Goal: Transaction & Acquisition: Download file/media

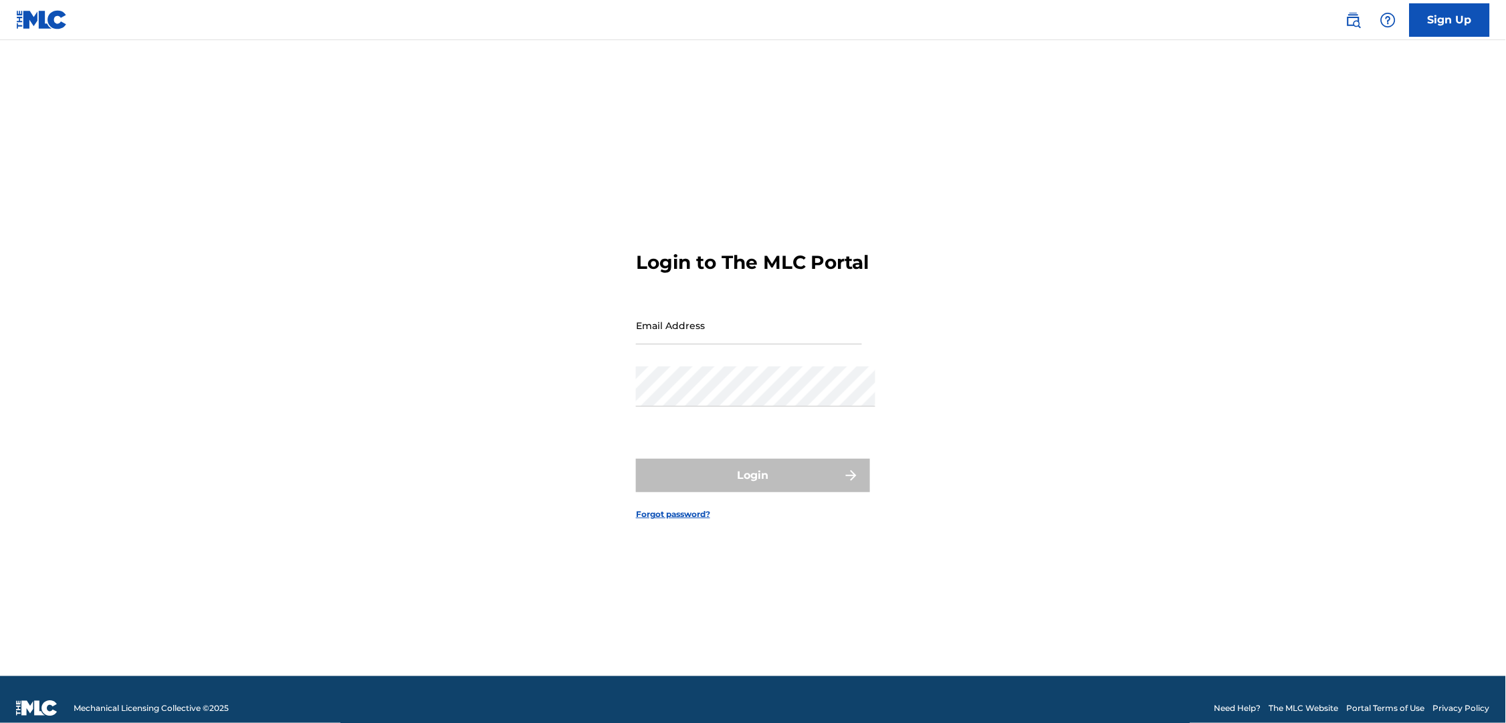
click at [690, 337] on input "Email Address" at bounding box center [749, 325] width 226 height 38
type input "[PERSON_NAME][EMAIL_ADDRESS][PERSON_NAME][DOMAIN_NAME]"
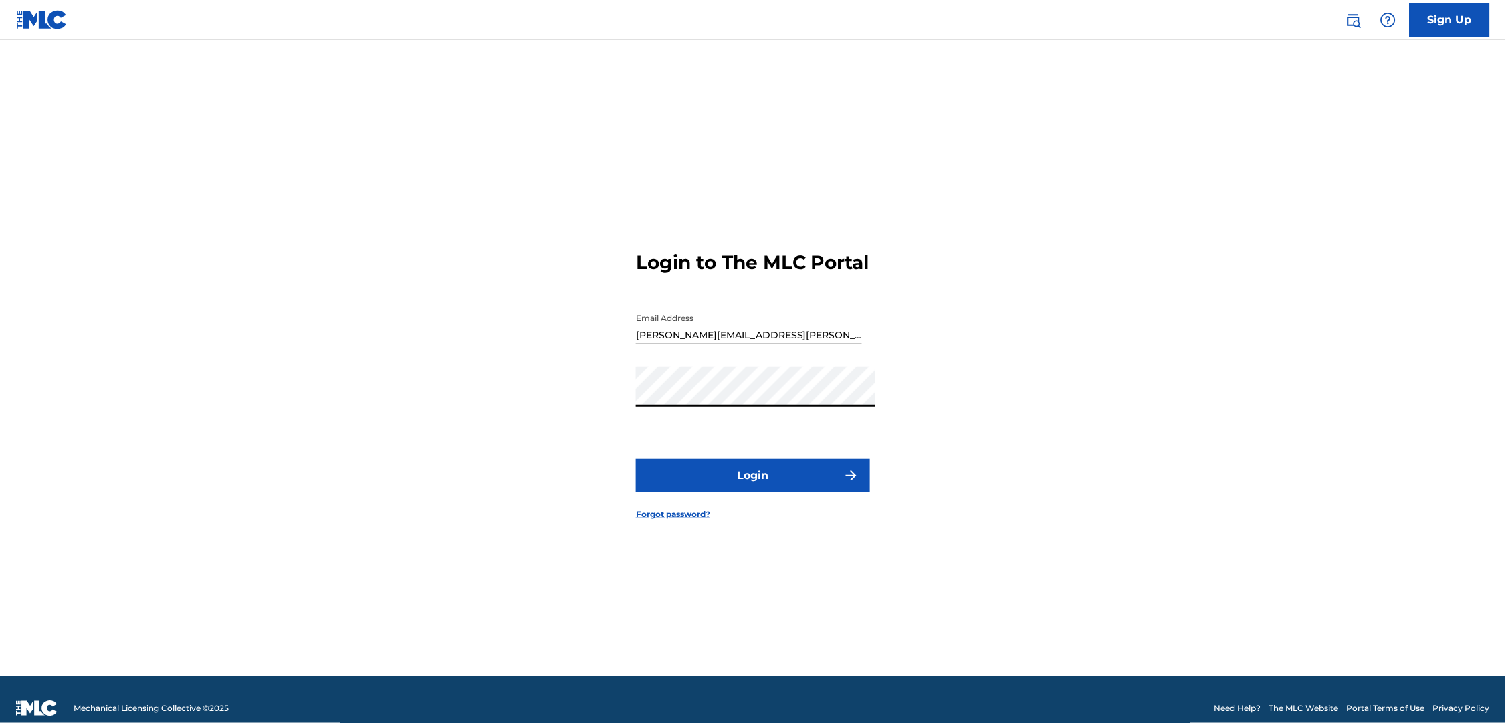
click at [719, 487] on button "Login" at bounding box center [753, 475] width 234 height 33
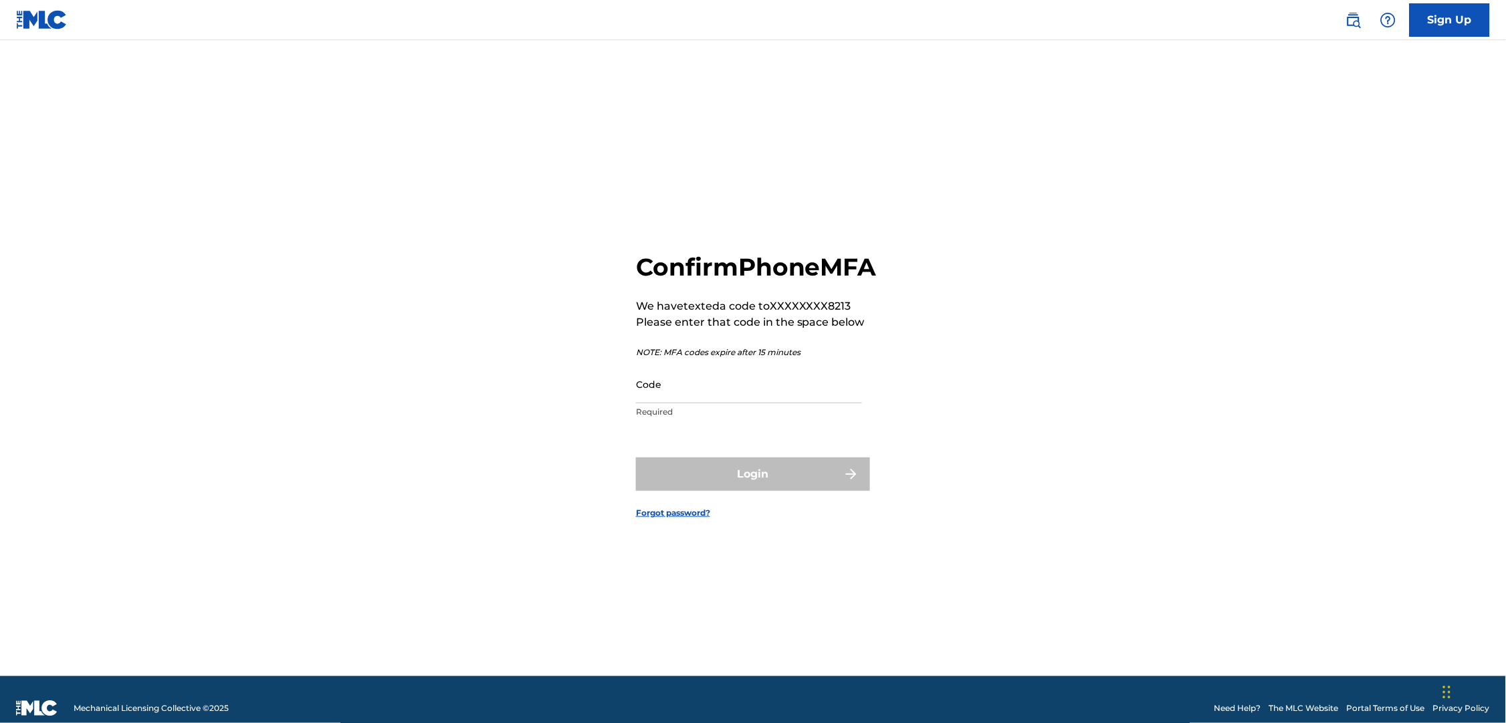
click at [693, 403] on input "Code" at bounding box center [749, 384] width 226 height 38
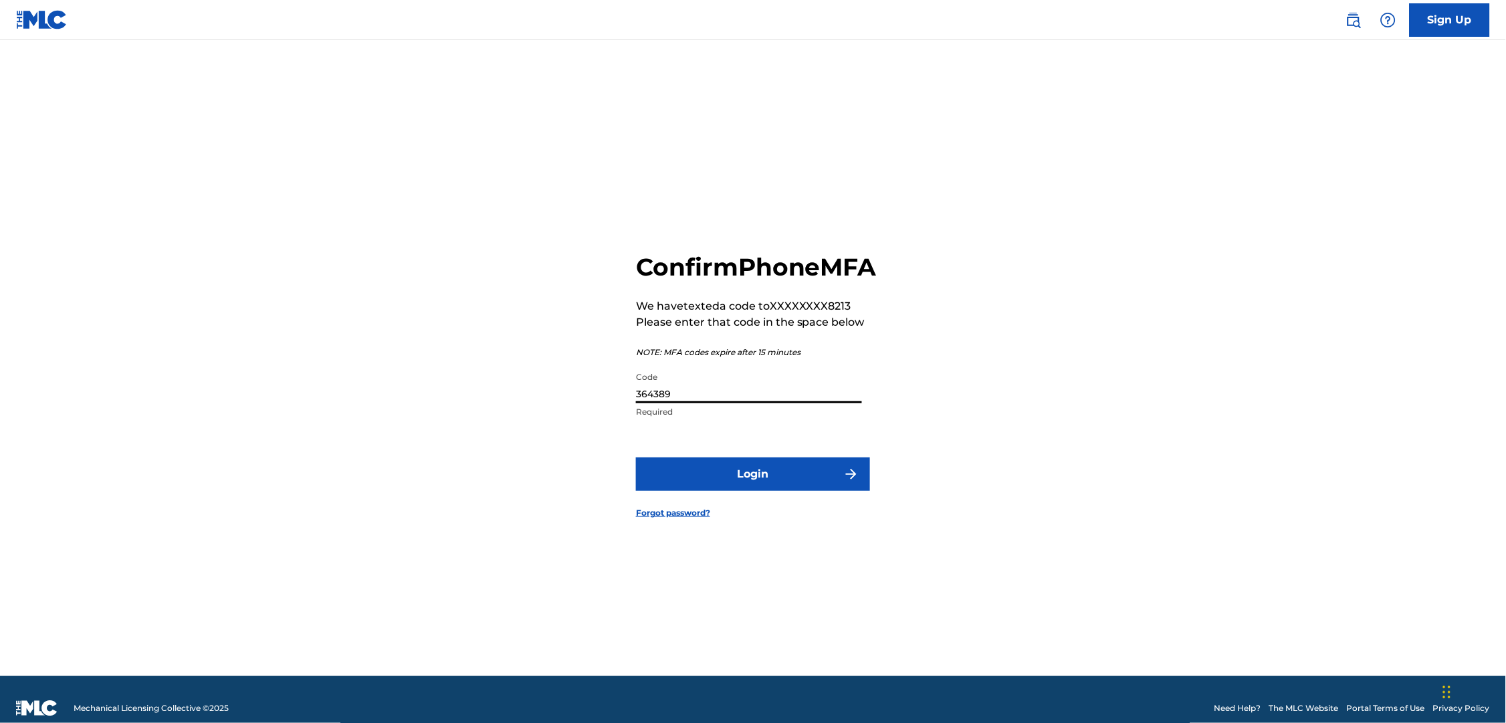
type input "364389"
click at [753, 491] on button "Login" at bounding box center [753, 473] width 234 height 33
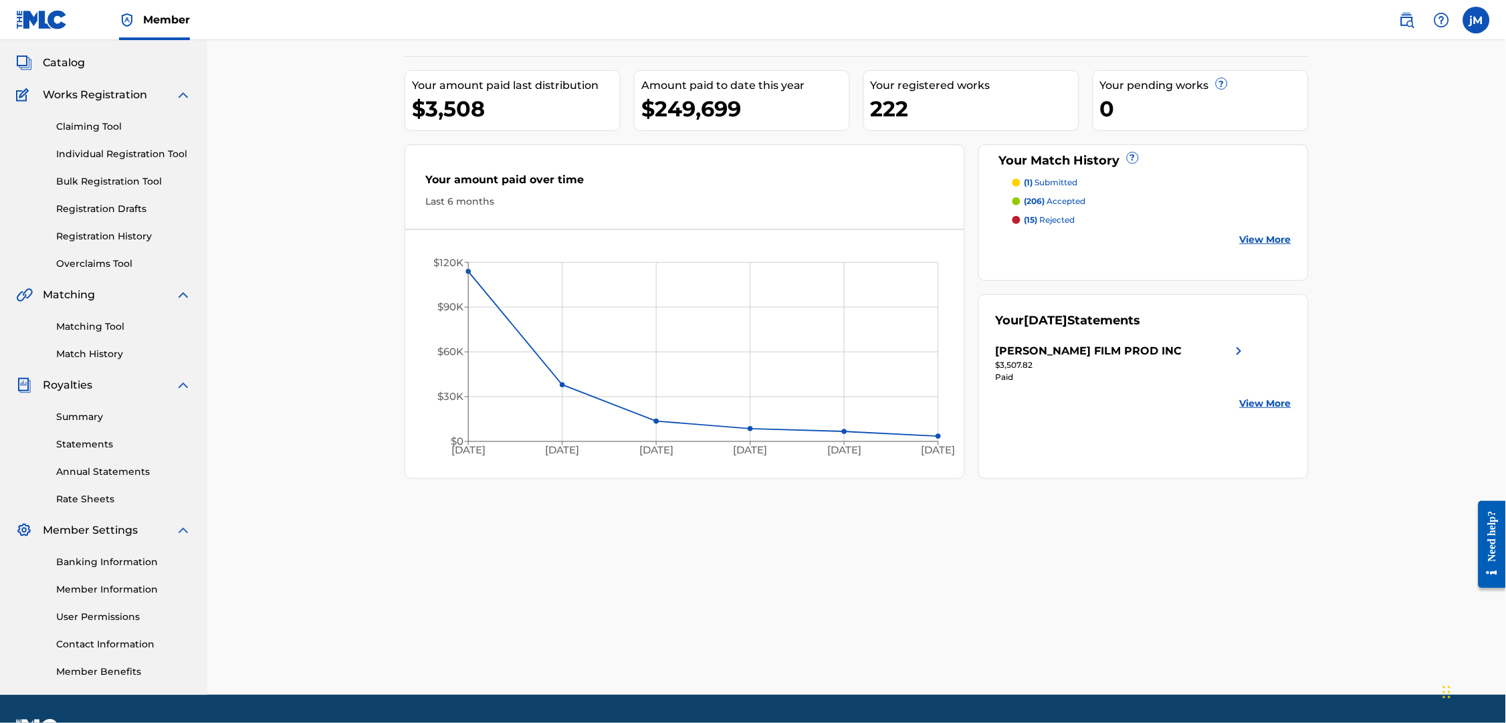
scroll to position [74, 0]
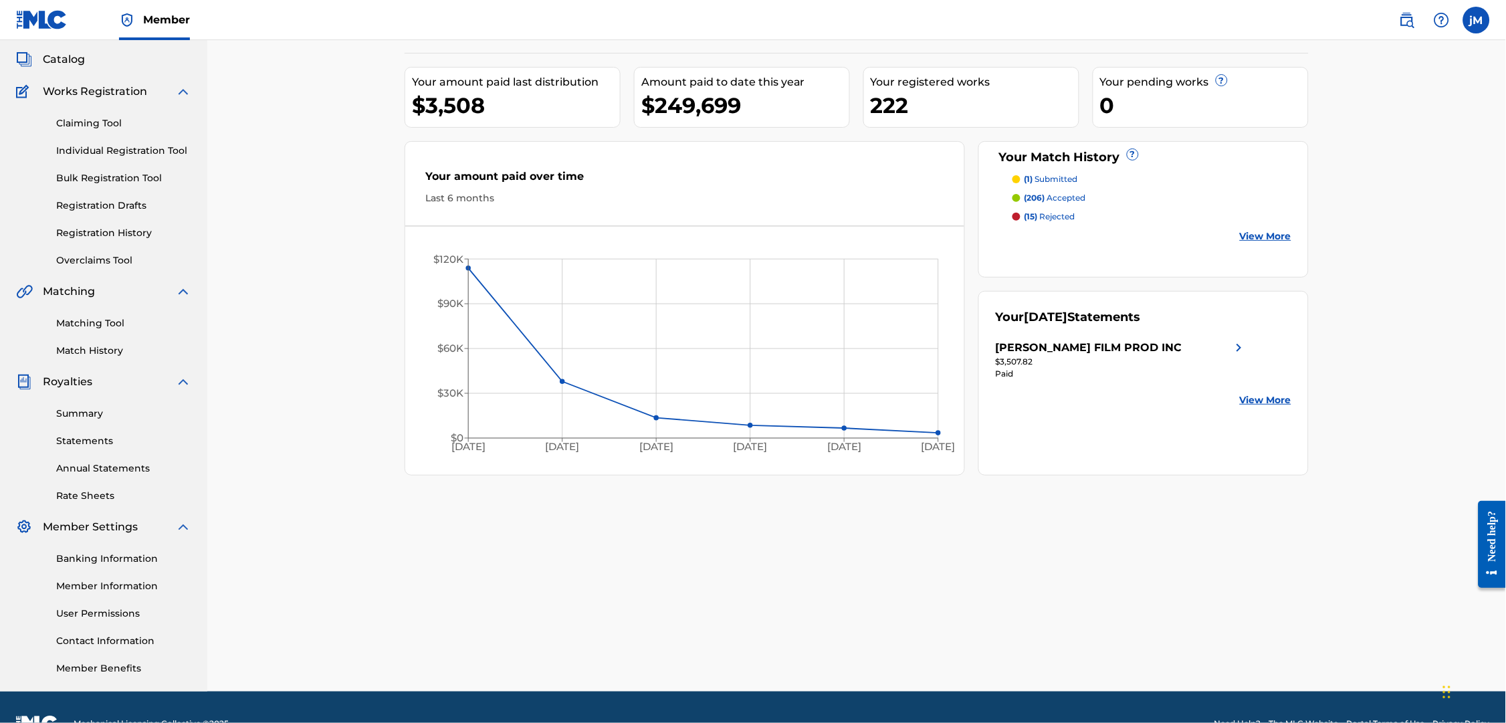
click at [100, 448] on link "Statements" at bounding box center [123, 441] width 135 height 14
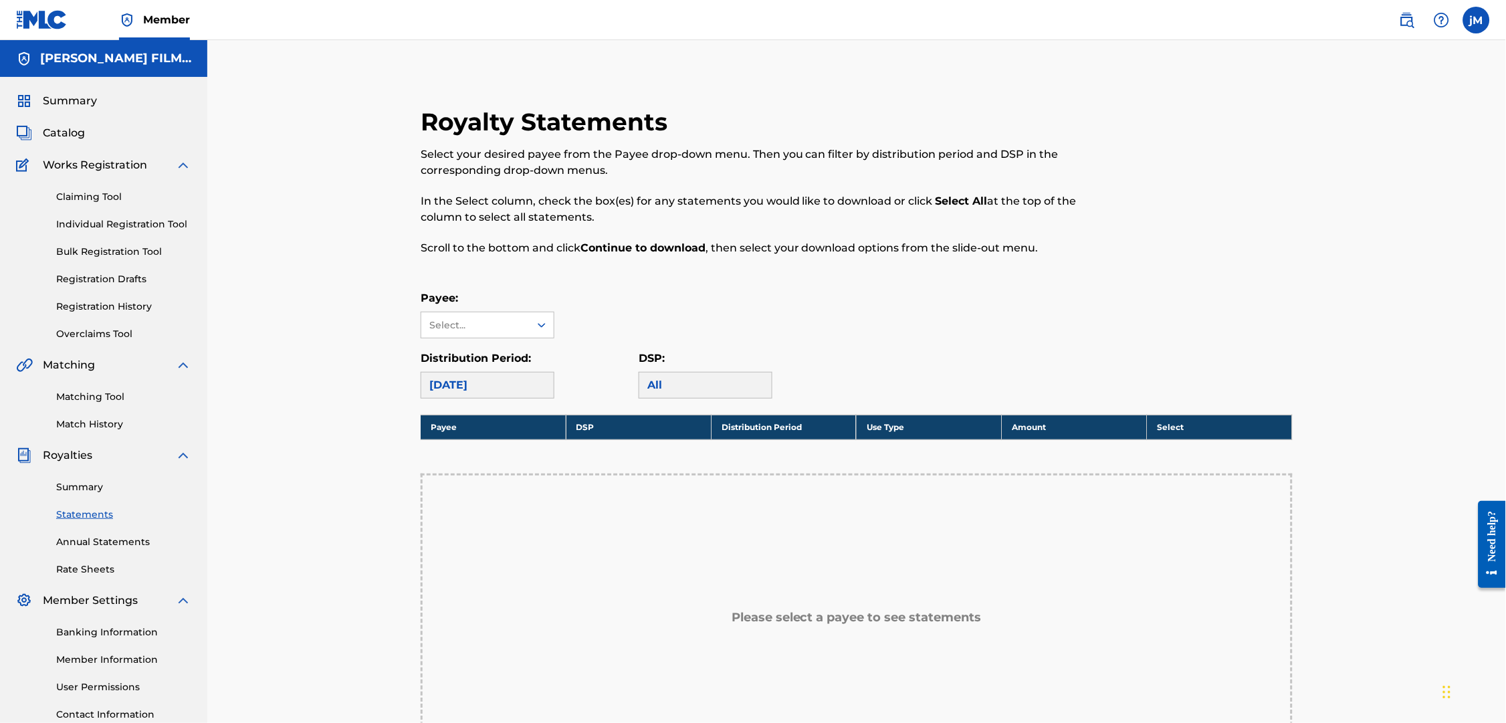
click at [86, 549] on link "Annual Statements" at bounding box center [123, 542] width 135 height 14
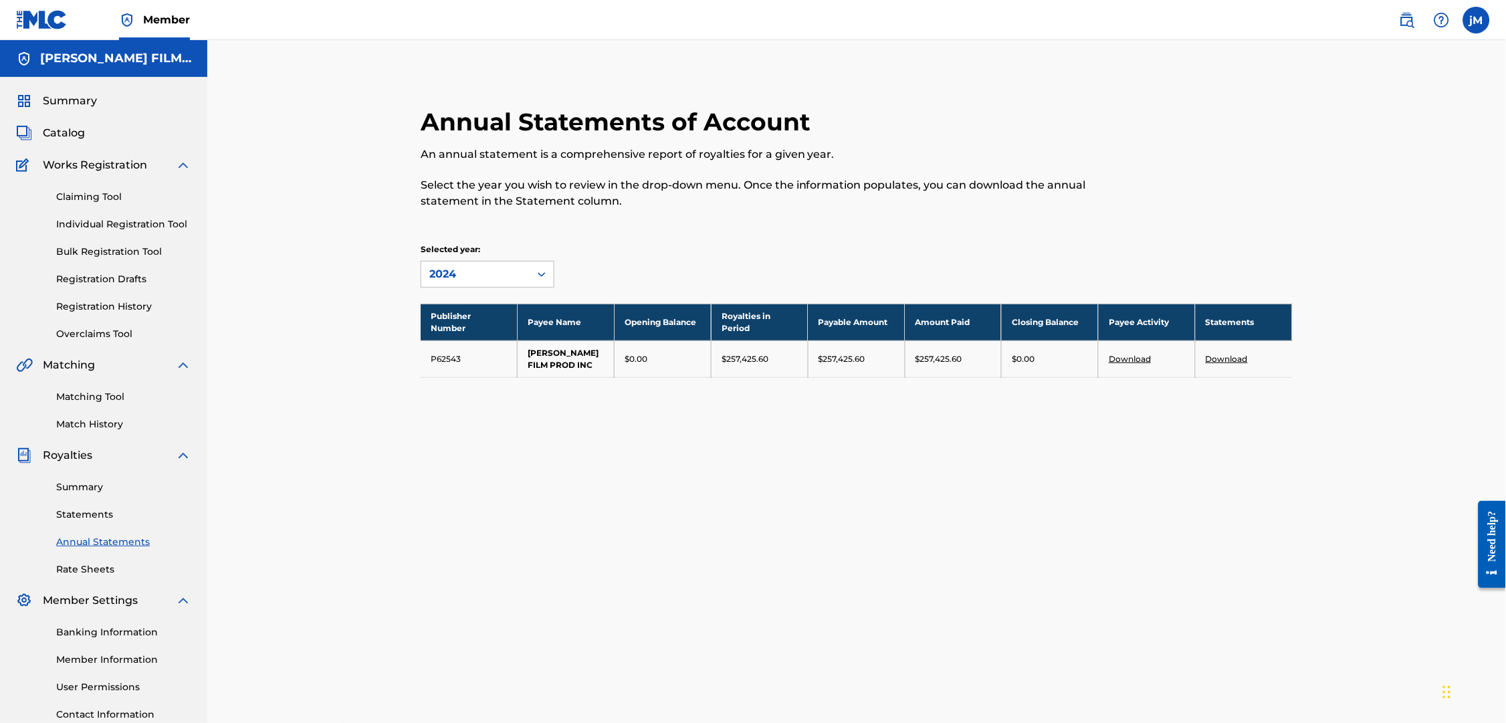
click at [1248, 358] on link "Download" at bounding box center [1227, 359] width 42 height 10
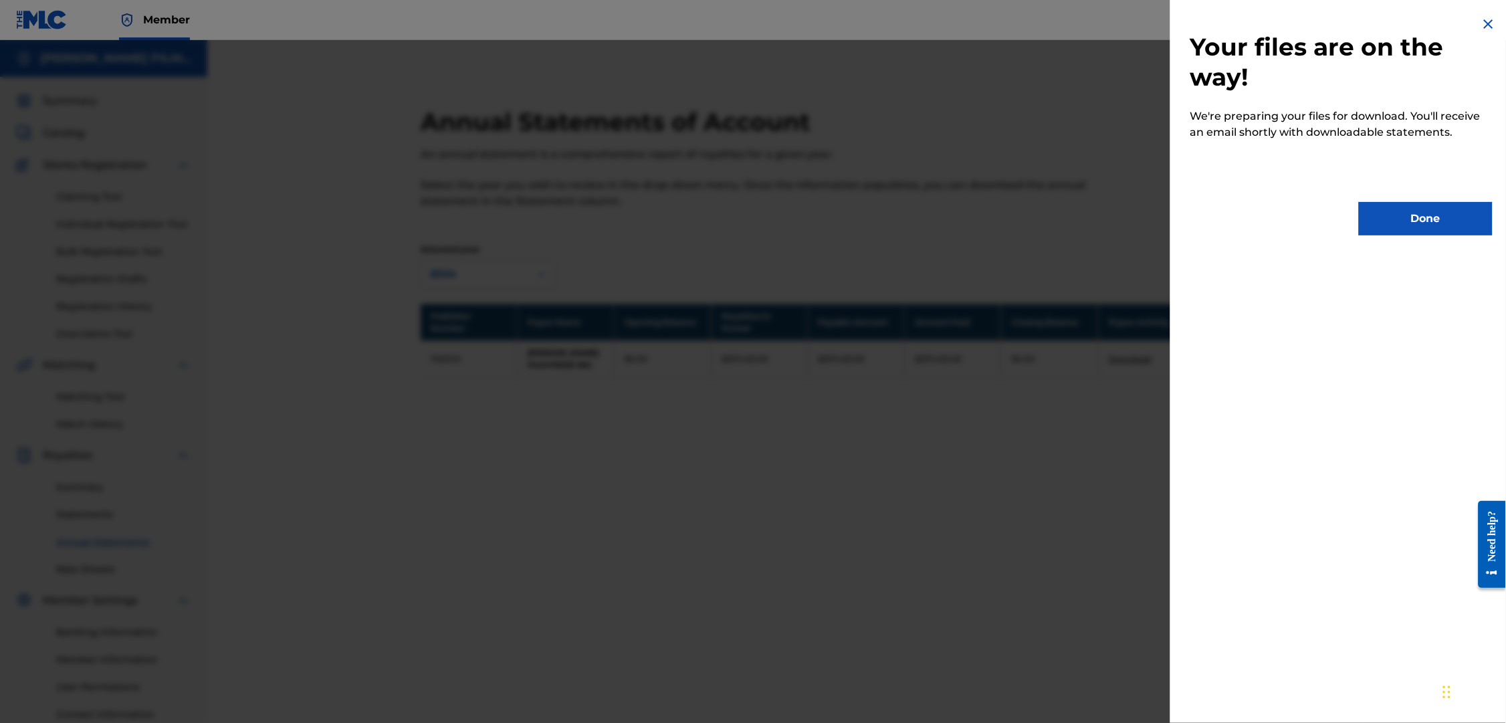
click at [1415, 228] on button "Done" at bounding box center [1426, 218] width 134 height 33
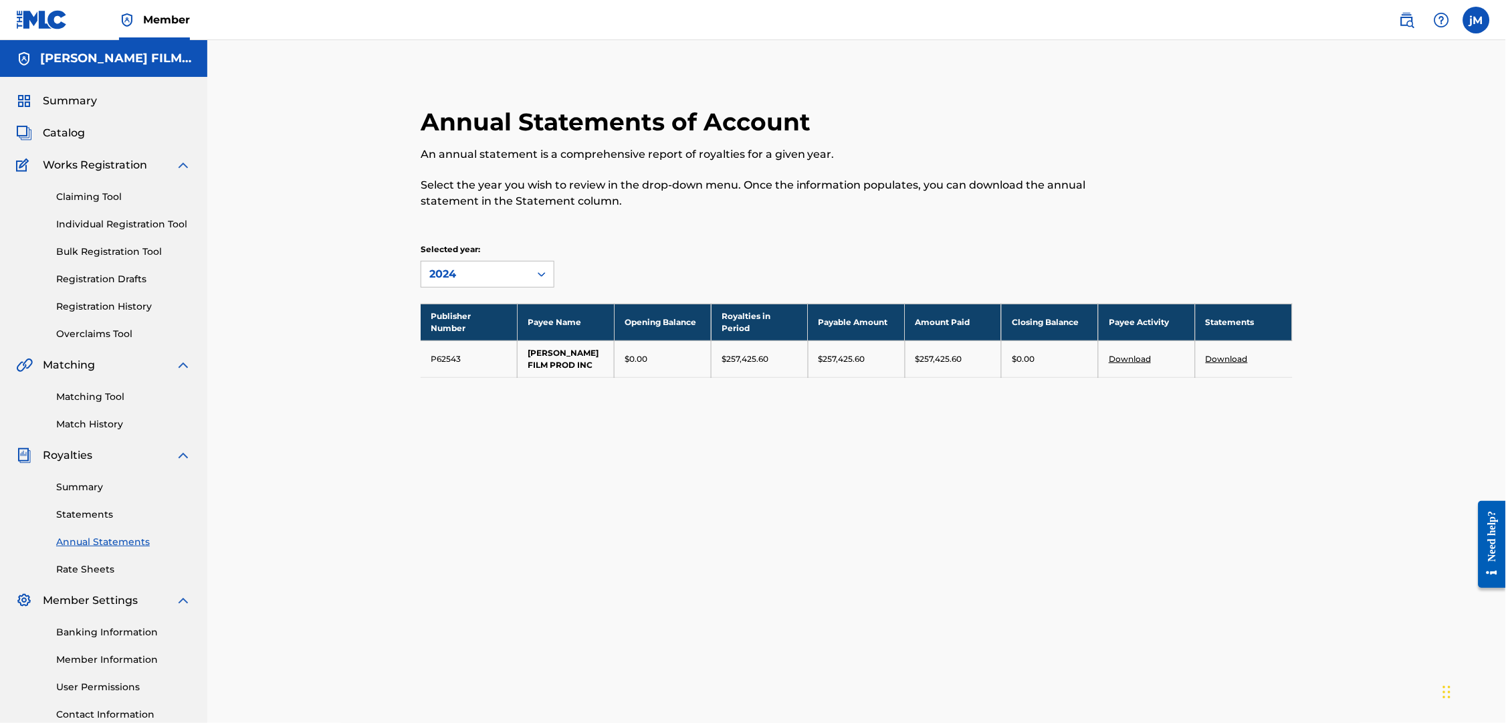
click at [92, 522] on link "Statements" at bounding box center [123, 514] width 135 height 14
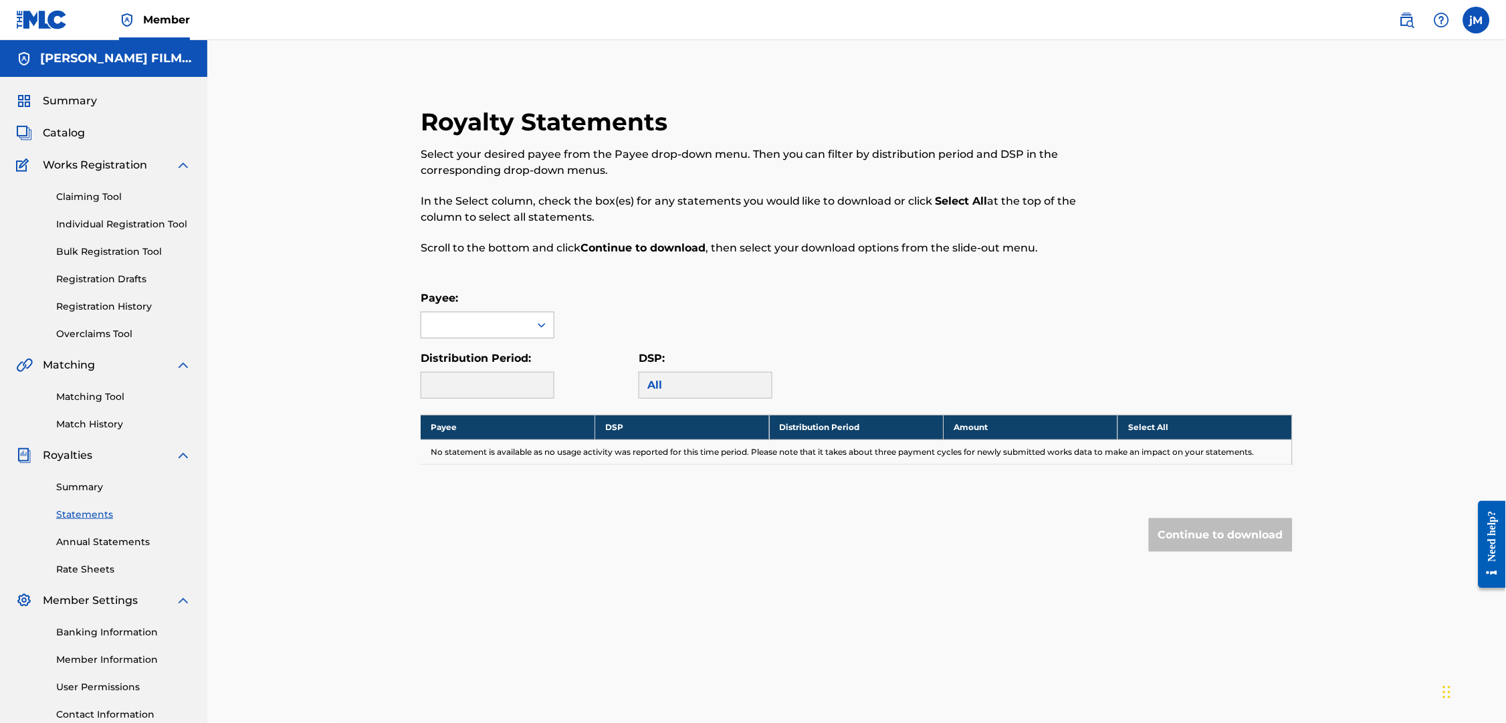
click at [530, 332] on div at bounding box center [542, 325] width 24 height 24
click at [500, 366] on div "[PERSON_NAME] FILM PROD INC" at bounding box center [487, 362] width 132 height 49
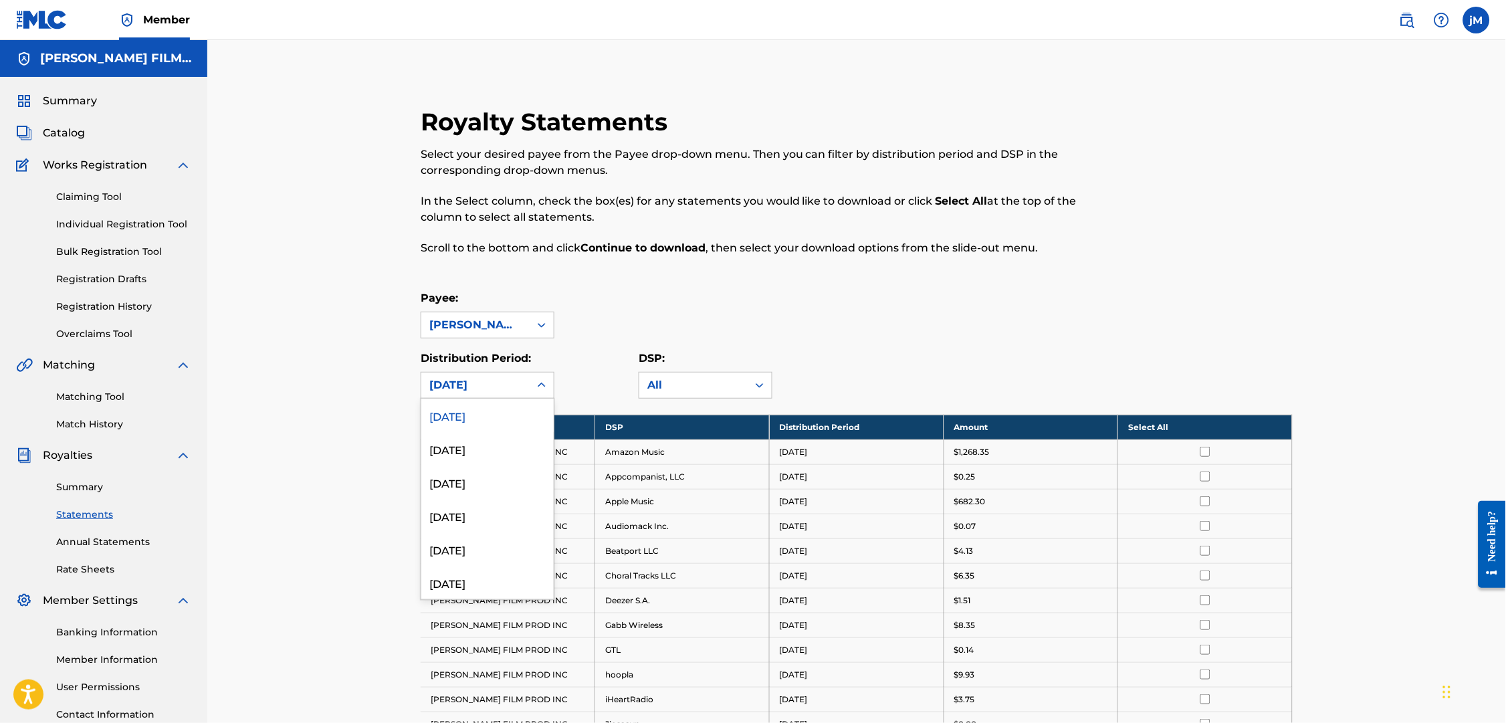
click at [511, 395] on div "[DATE]" at bounding box center [475, 384] width 108 height 25
click at [844, 263] on div "Royalty Statements Select your desired payee from the Payee drop-down menu. The…" at bounding box center [756, 189] width 671 height 164
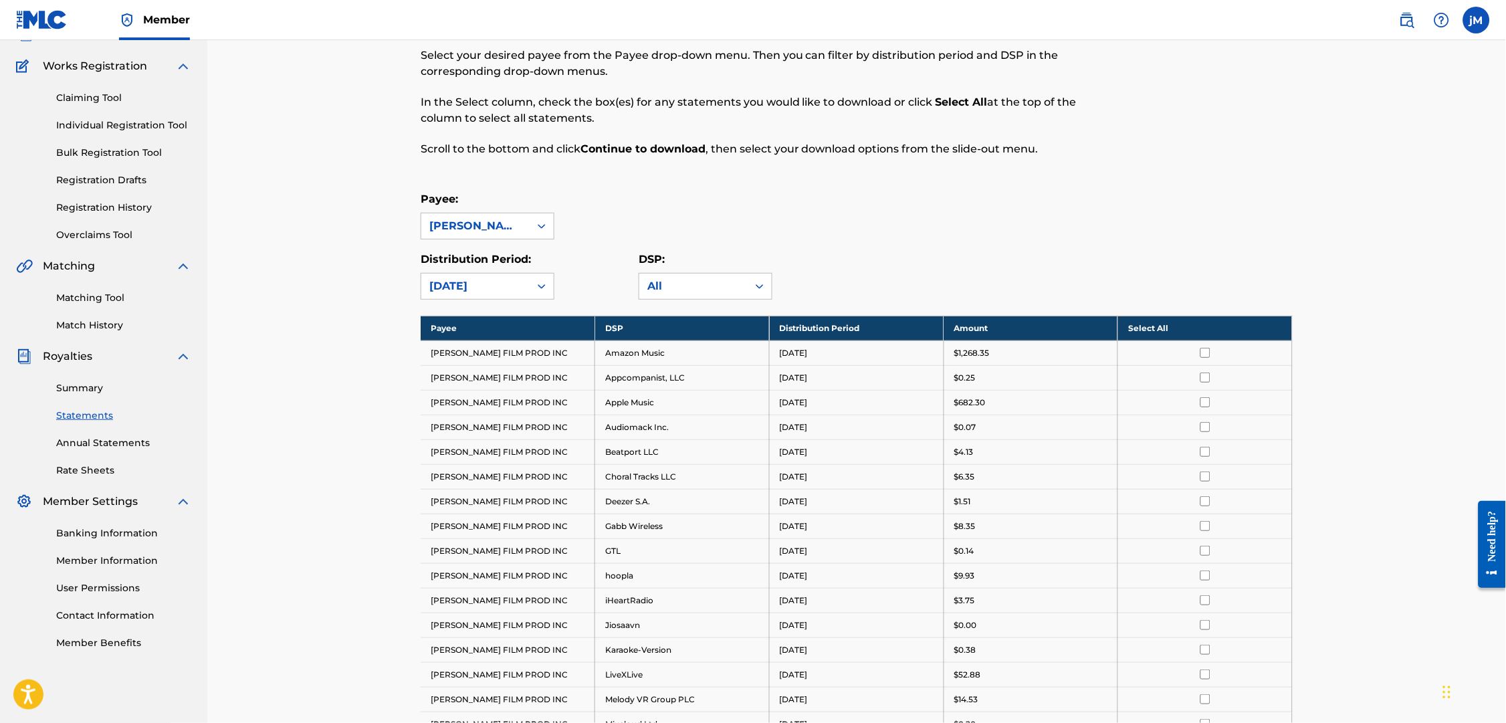
scroll to position [104, 0]
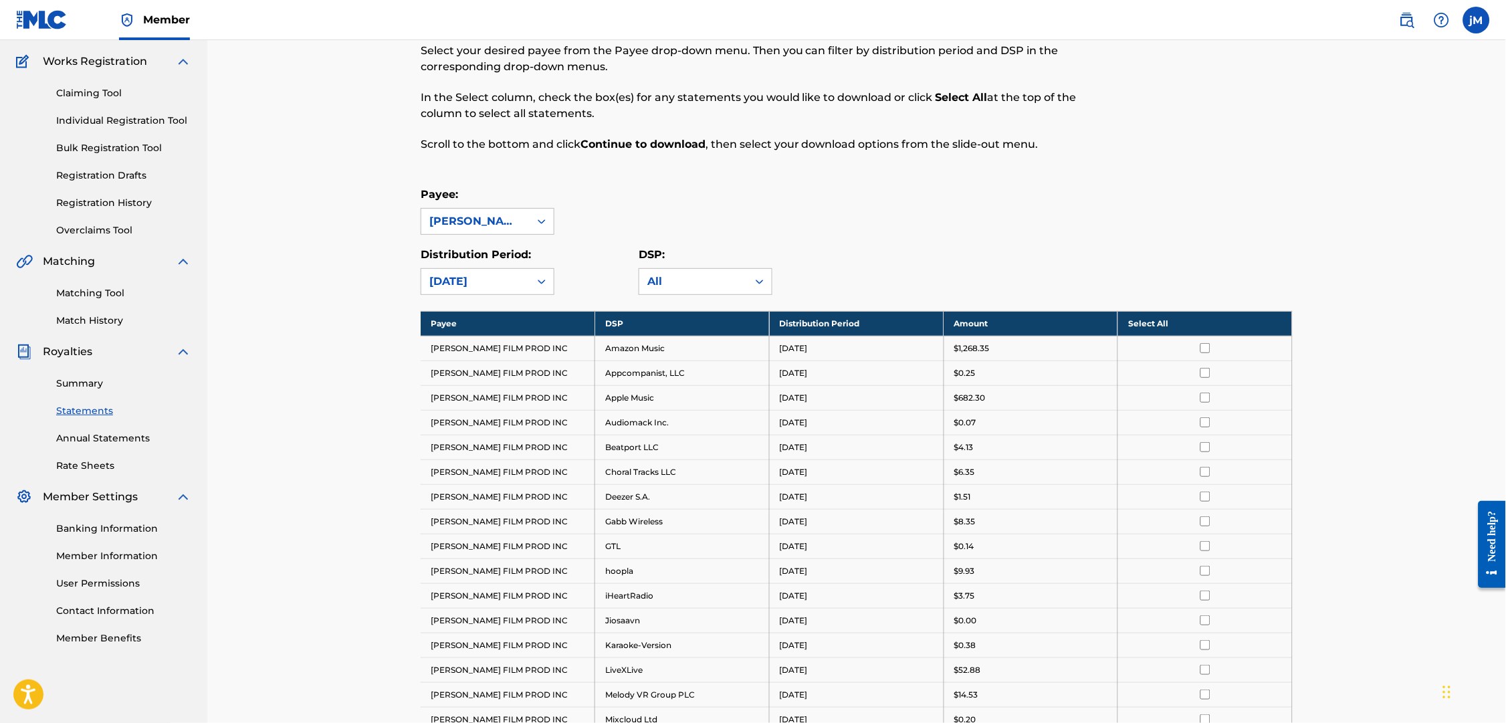
click at [1226, 336] on th "Select All" at bounding box center [1205, 323] width 175 height 25
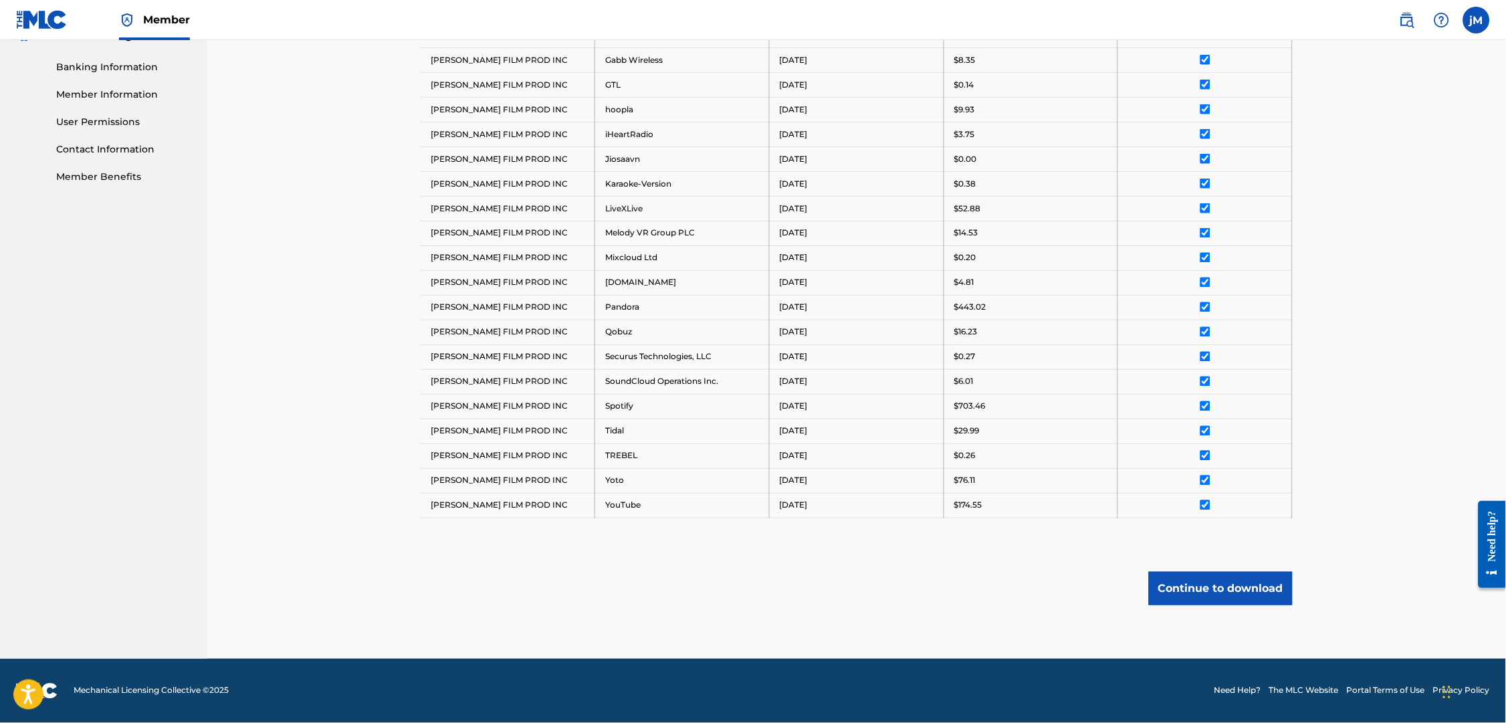
scroll to position [604, 0]
click at [1258, 588] on button "Continue to download" at bounding box center [1221, 588] width 144 height 33
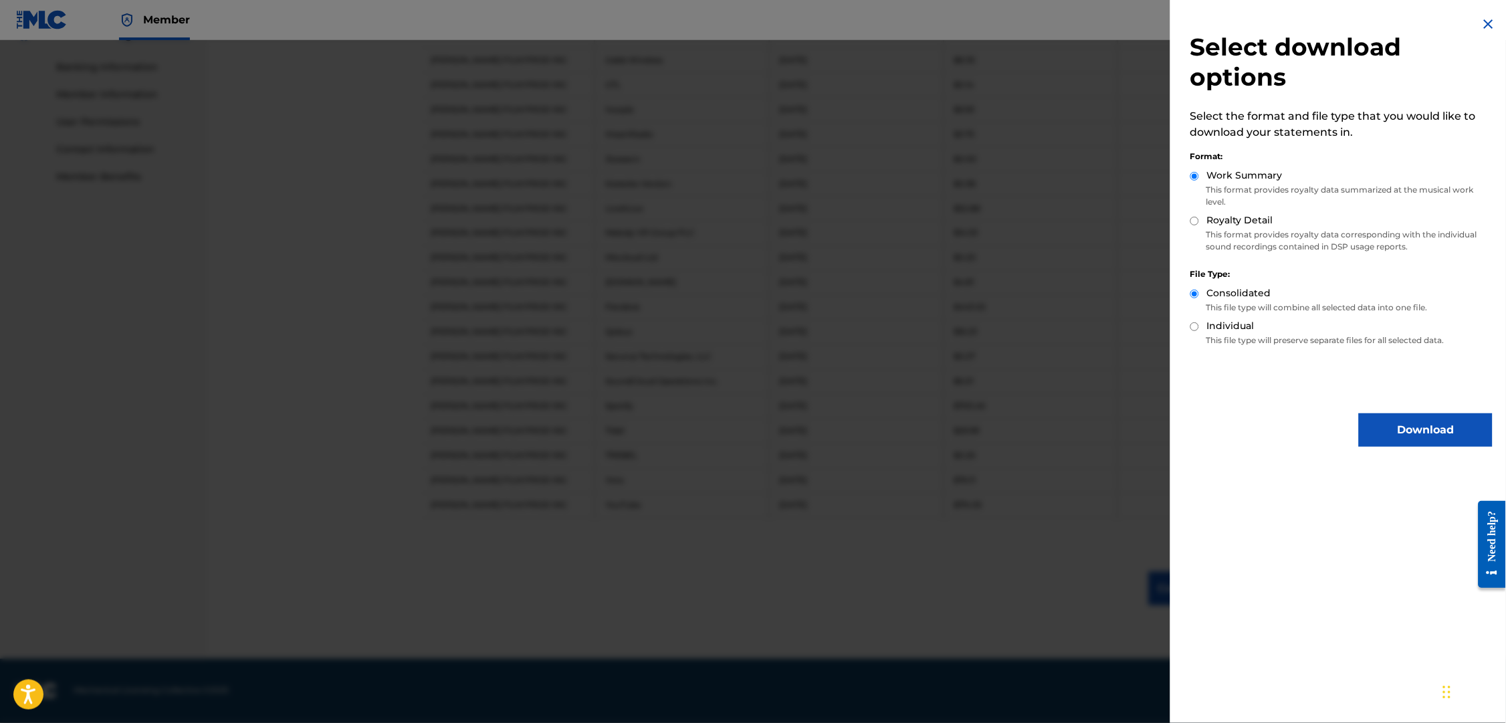
click at [1230, 213] on label "Royalty Detail" at bounding box center [1240, 220] width 66 height 14
click at [1199, 217] on input "Royalty Detail" at bounding box center [1194, 221] width 9 height 9
radio input "true"
click at [1429, 413] on button "Download" at bounding box center [1426, 429] width 134 height 33
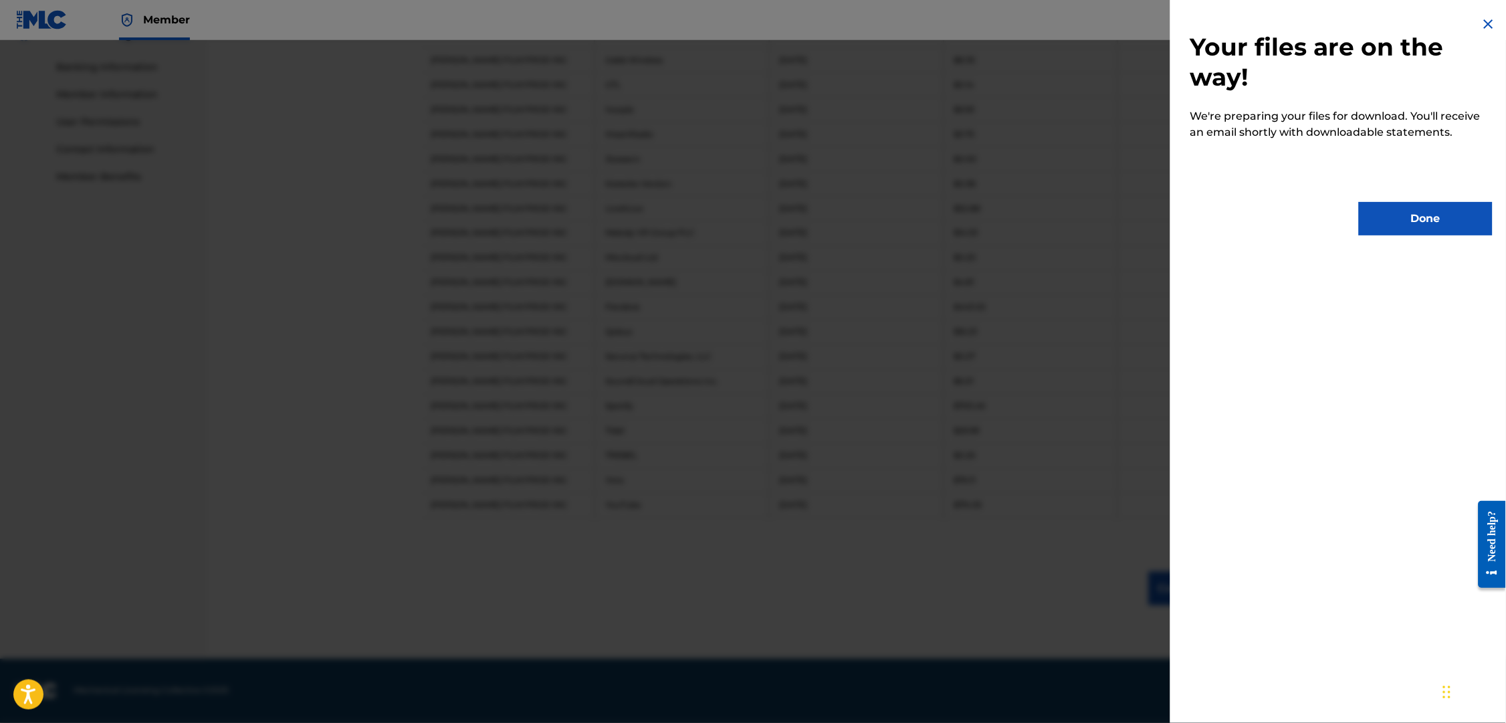
drag, startPoint x: 1421, startPoint y: 231, endPoint x: 1201, endPoint y: 234, distance: 220.0
click at [1421, 231] on button "Done" at bounding box center [1426, 218] width 134 height 33
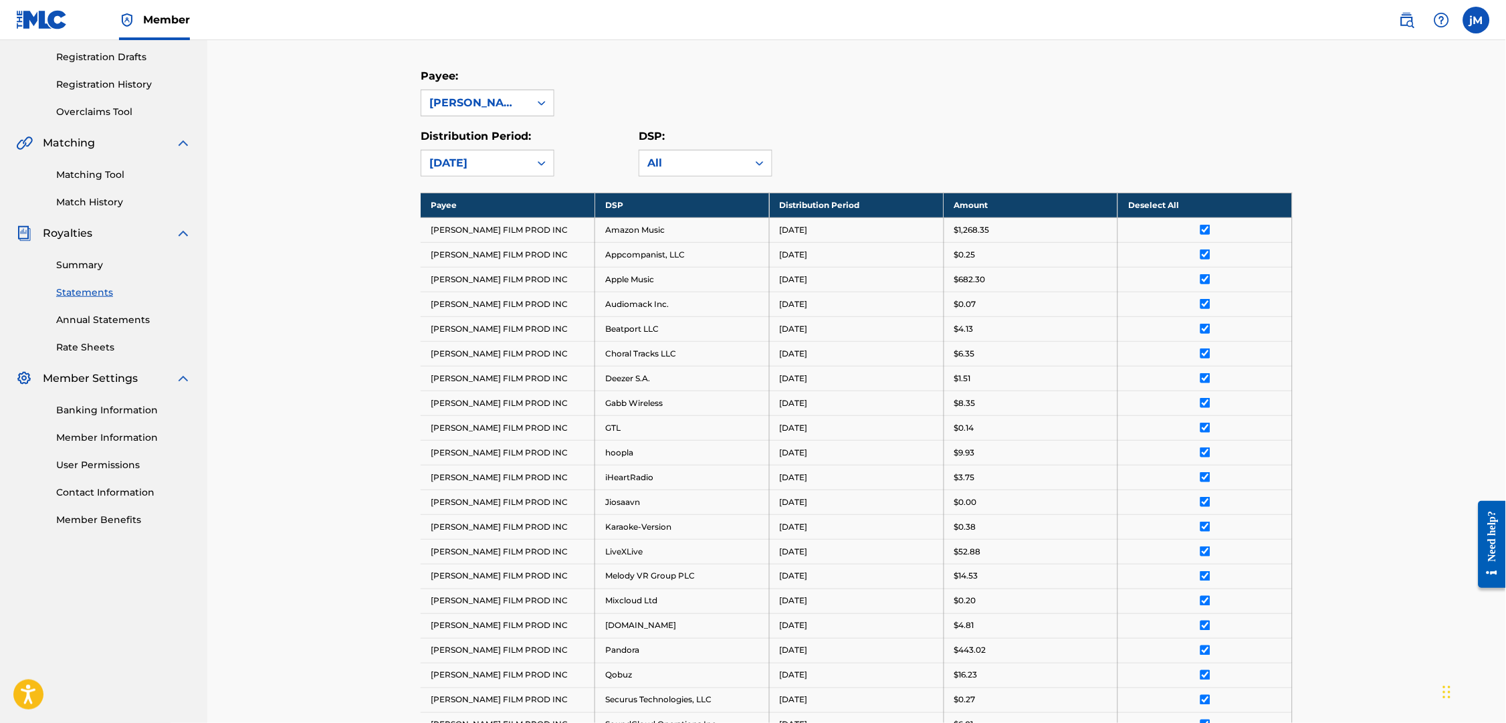
scroll to position [146, 0]
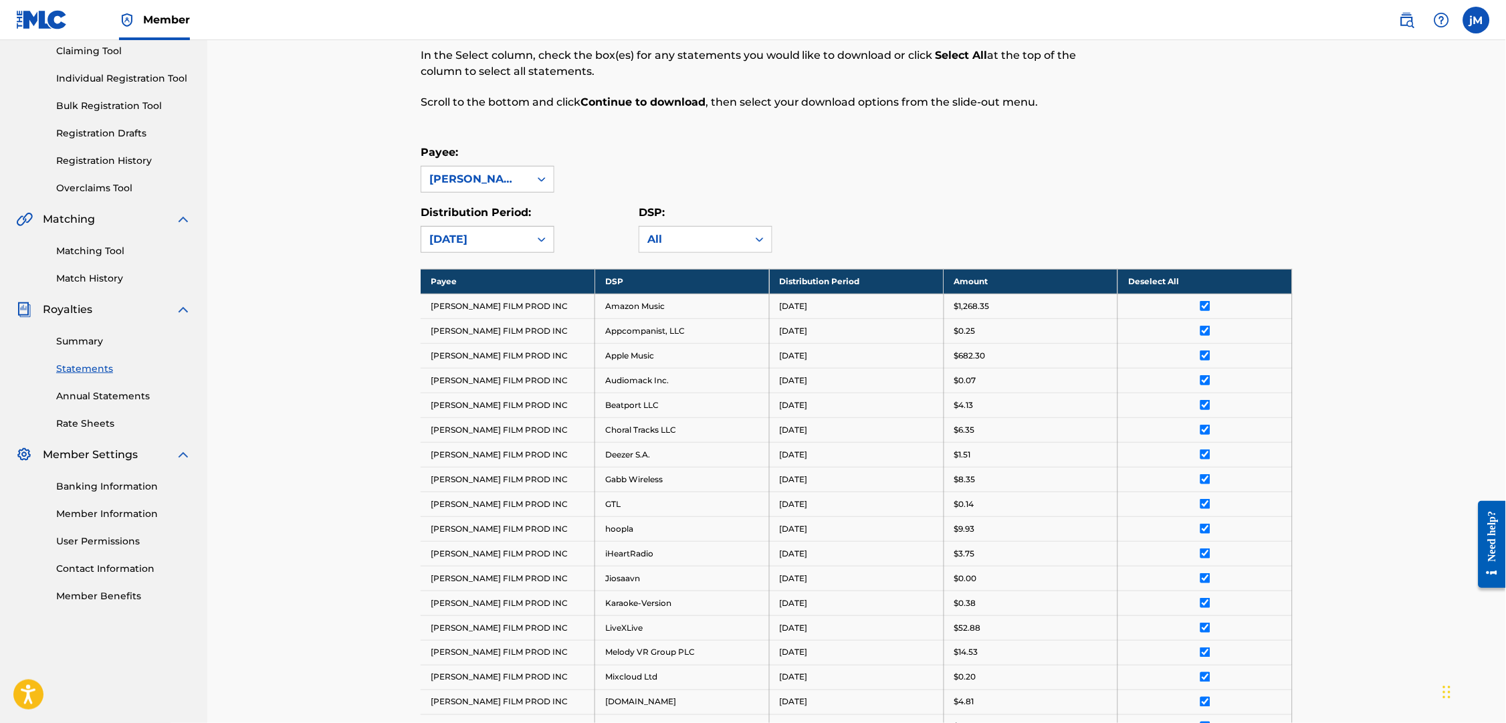
click at [486, 247] on div "[DATE]" at bounding box center [475, 239] width 92 height 16
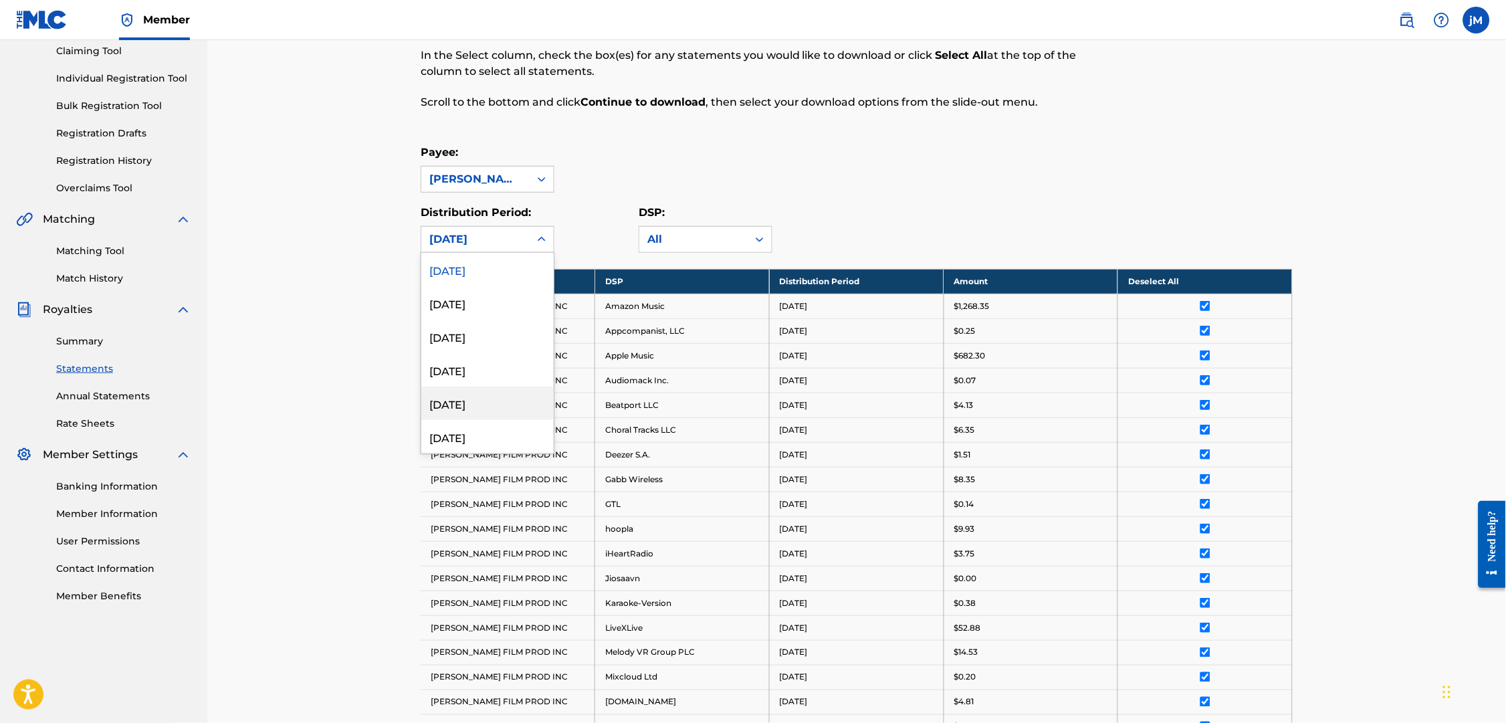
click at [489, 409] on div "[DATE]" at bounding box center [487, 402] width 132 height 33
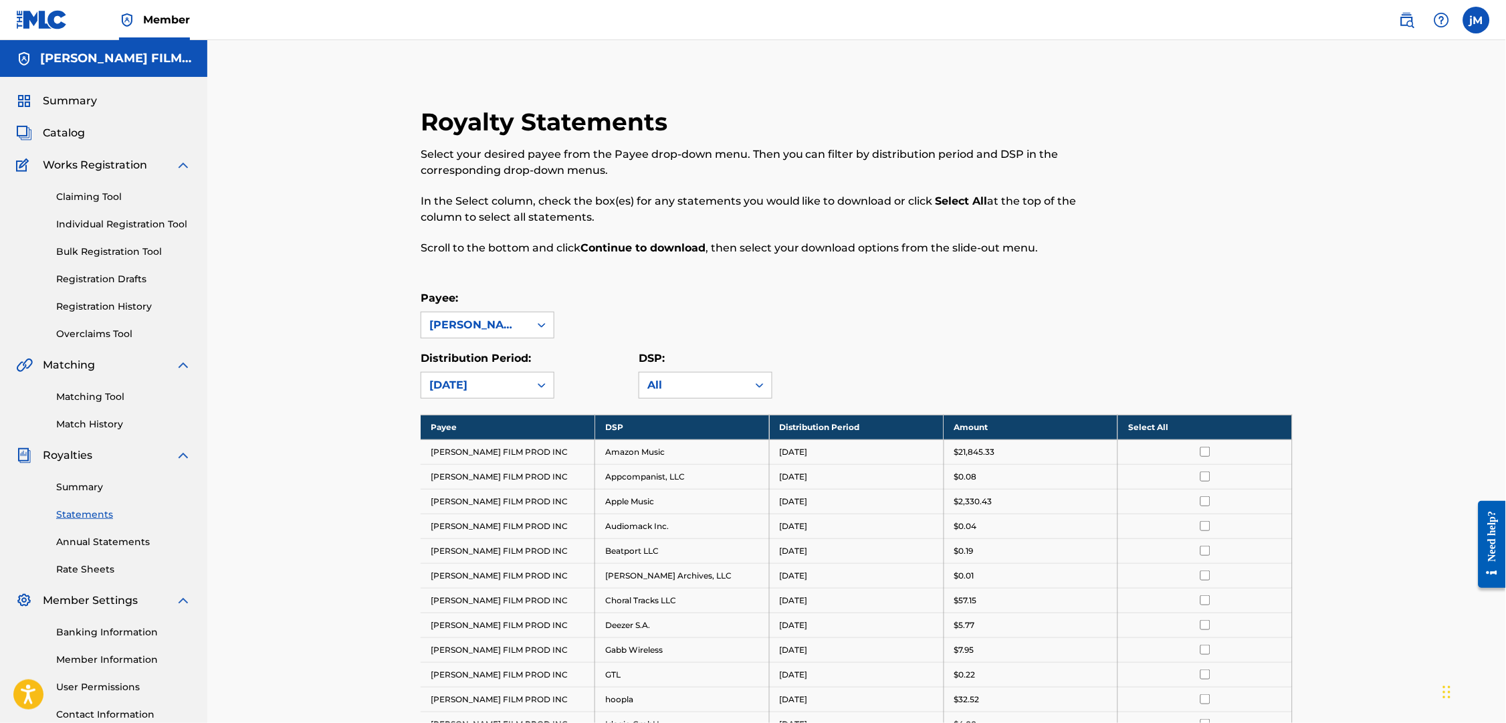
scroll to position [0, 0]
click at [1233, 431] on th "Select All" at bounding box center [1205, 427] width 175 height 25
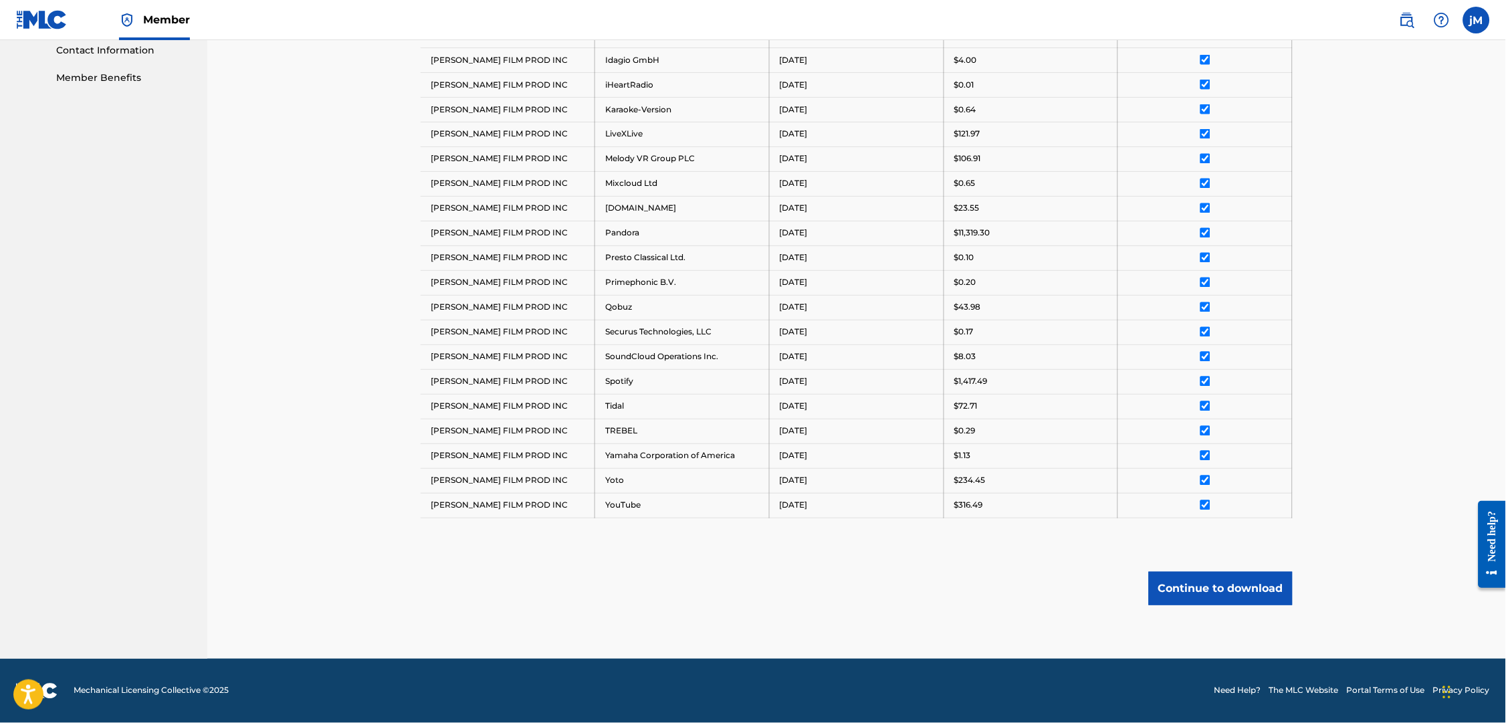
scroll to position [705, 0]
click at [1260, 580] on button "Continue to download" at bounding box center [1221, 588] width 144 height 33
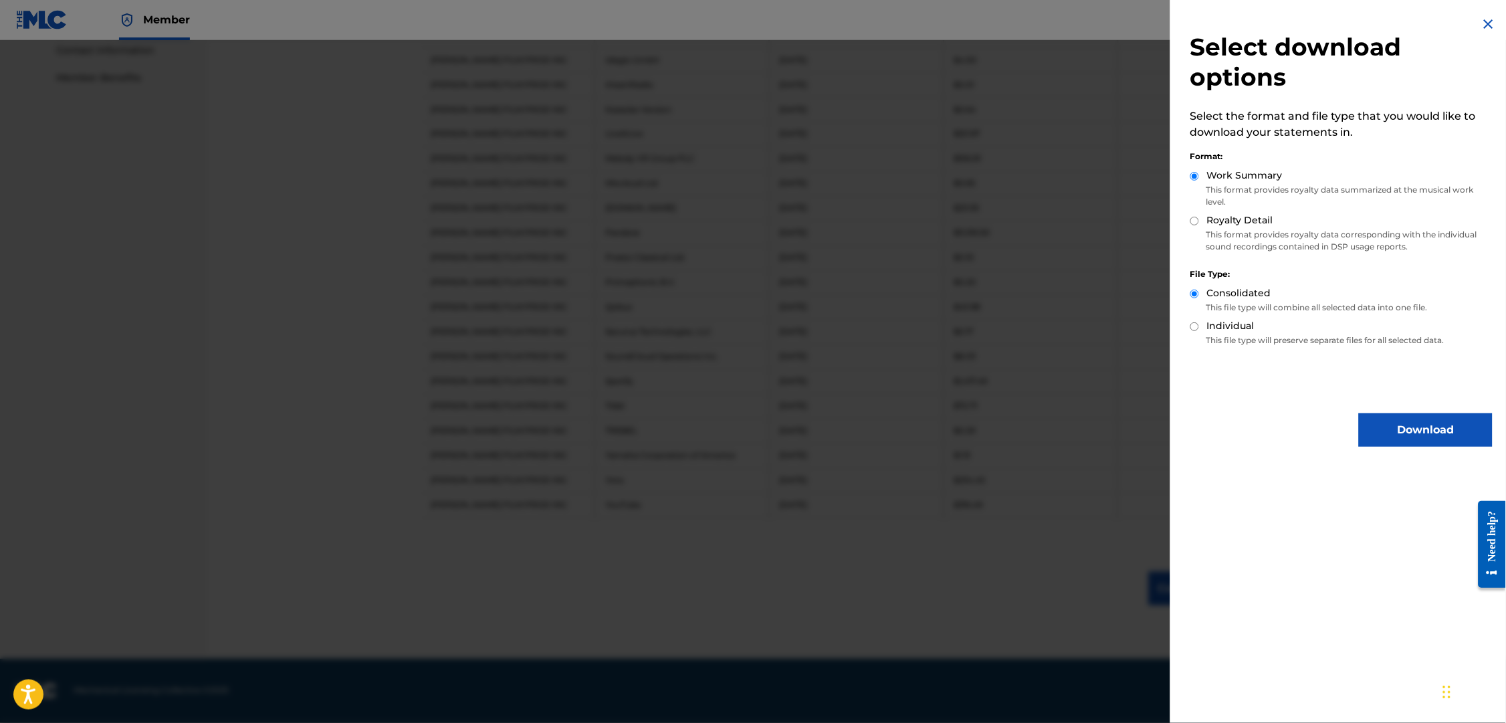
click at [1203, 229] on p "This format provides royalty data corresponding with the individual sound recor…" at bounding box center [1341, 241] width 302 height 24
click at [1207, 213] on label "Royalty Detail" at bounding box center [1240, 220] width 66 height 14
click at [1191, 217] on input "Royalty Detail" at bounding box center [1194, 221] width 9 height 9
radio input "true"
click at [1419, 413] on button "Download" at bounding box center [1426, 429] width 134 height 33
